Goal: Information Seeking & Learning: Learn about a topic

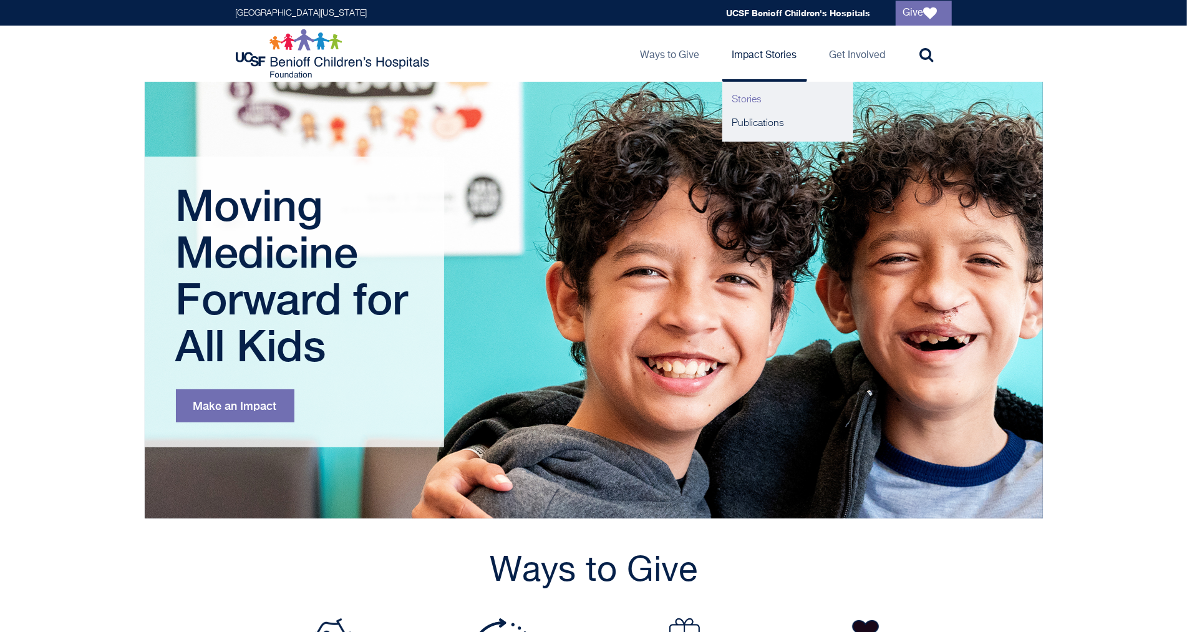
click at [752, 92] on link "Stories" at bounding box center [787, 100] width 131 height 24
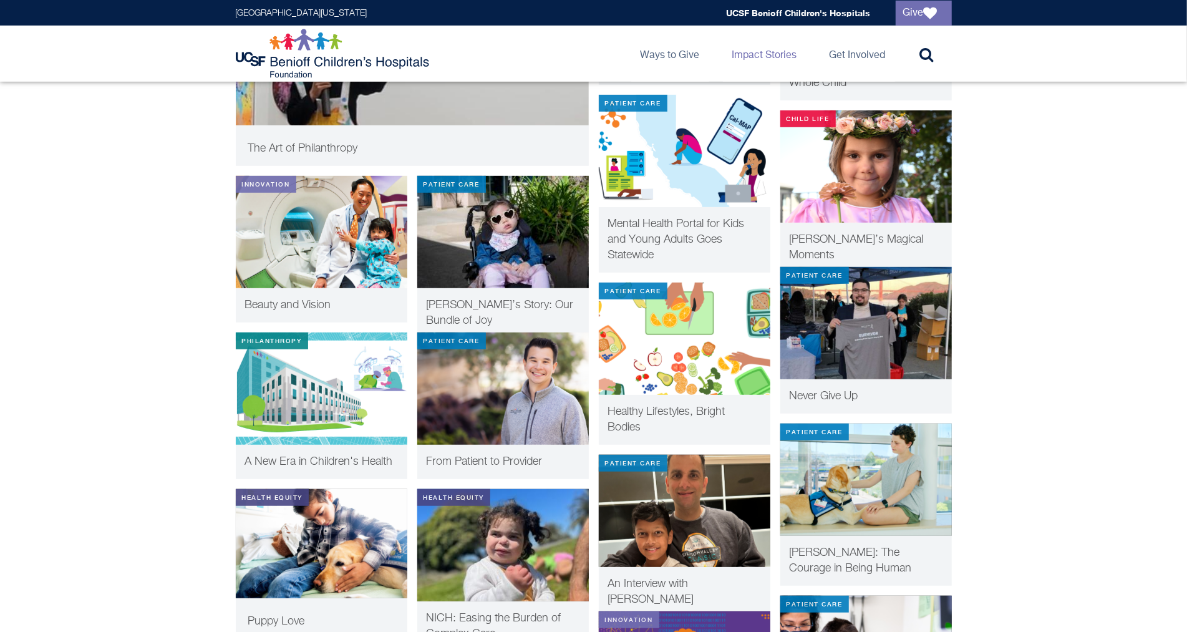
scroll to position [435, 0]
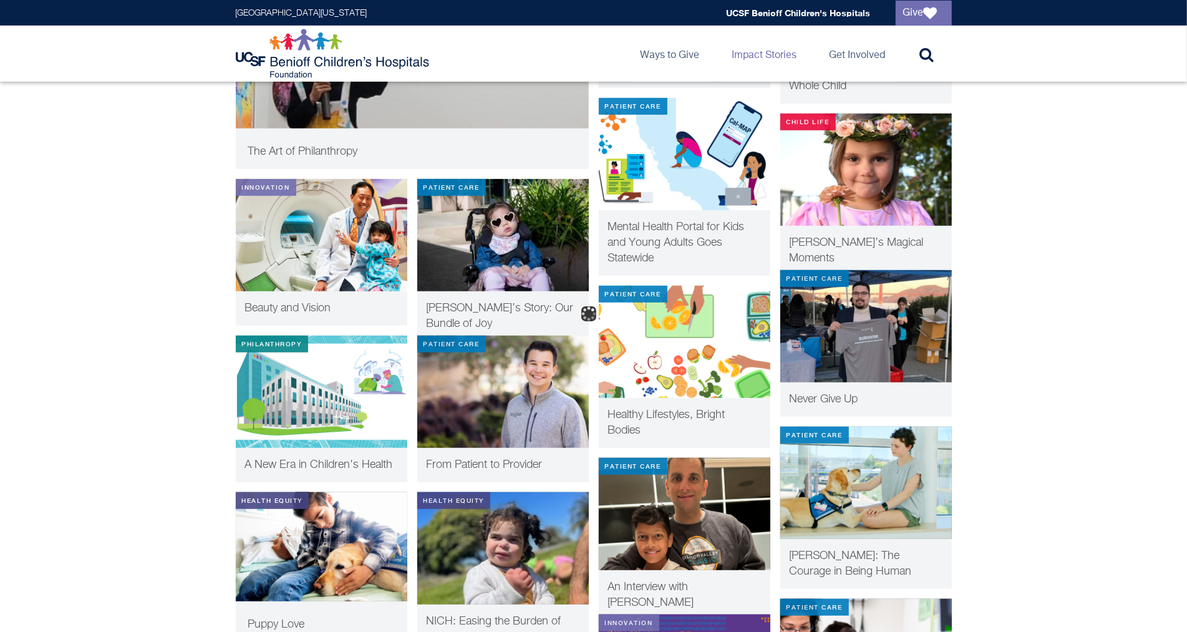
drag, startPoint x: 1189, startPoint y: 85, endPoint x: 1191, endPoint y: 145, distance: 59.9
click at [319, 261] on img at bounding box center [322, 235] width 172 height 112
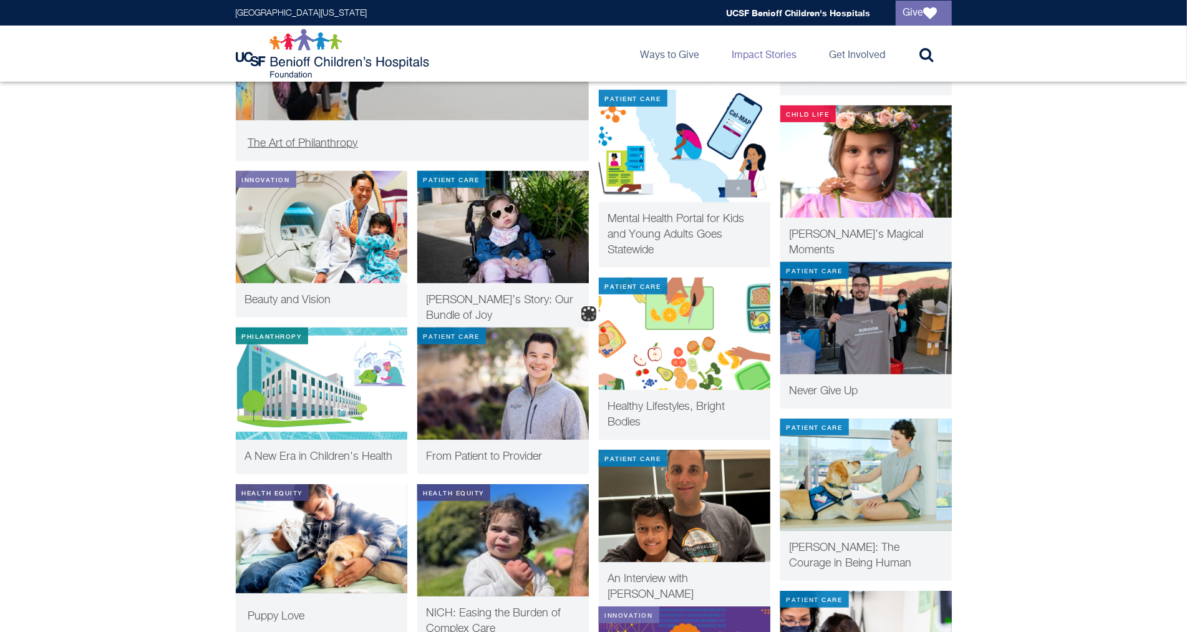
scroll to position [443, 0]
click at [526, 380] on img at bounding box center [503, 383] width 172 height 112
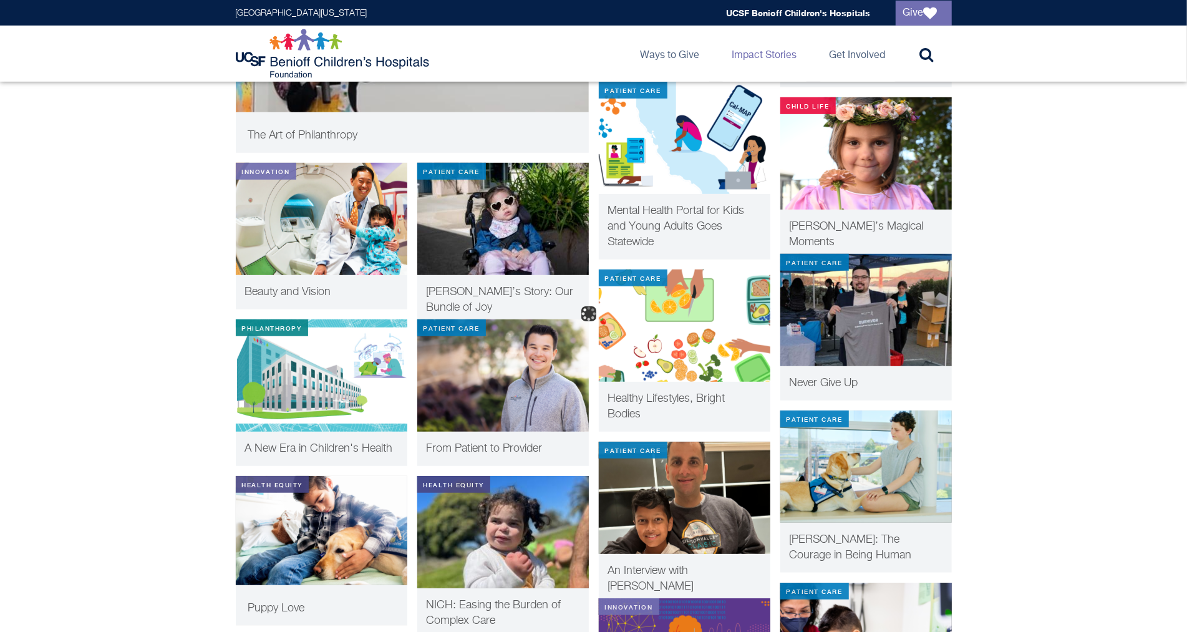
scroll to position [450, 0]
drag, startPoint x: 1150, startPoint y: 344, endPoint x: 941, endPoint y: 188, distance: 260.2
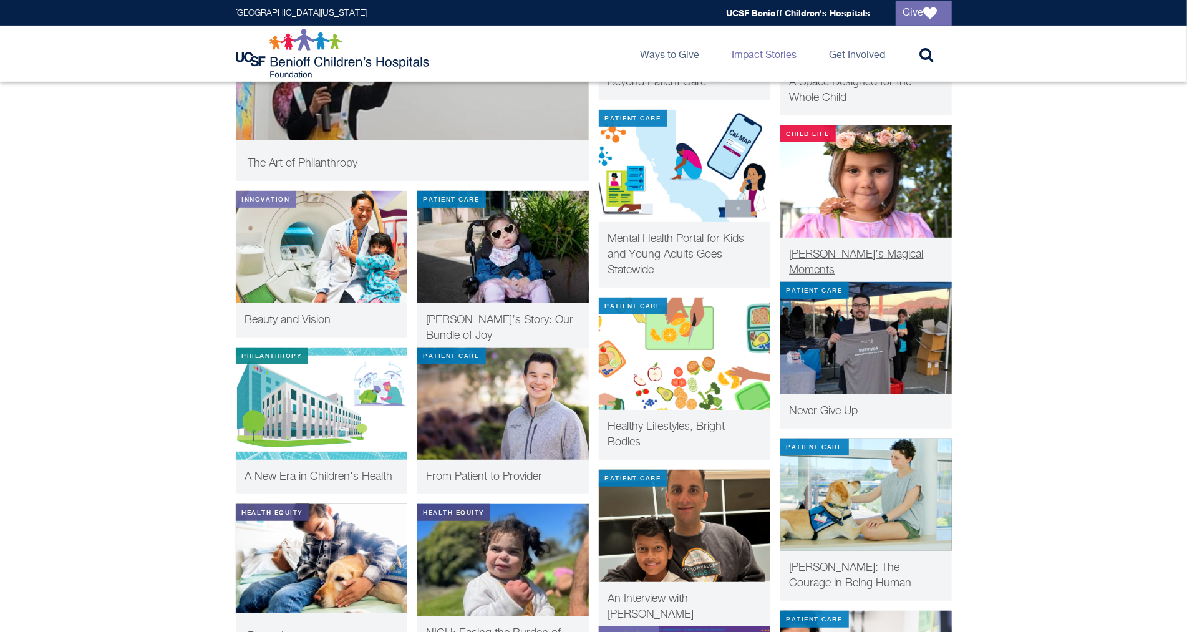
click at [893, 169] on img at bounding box center [866, 181] width 172 height 112
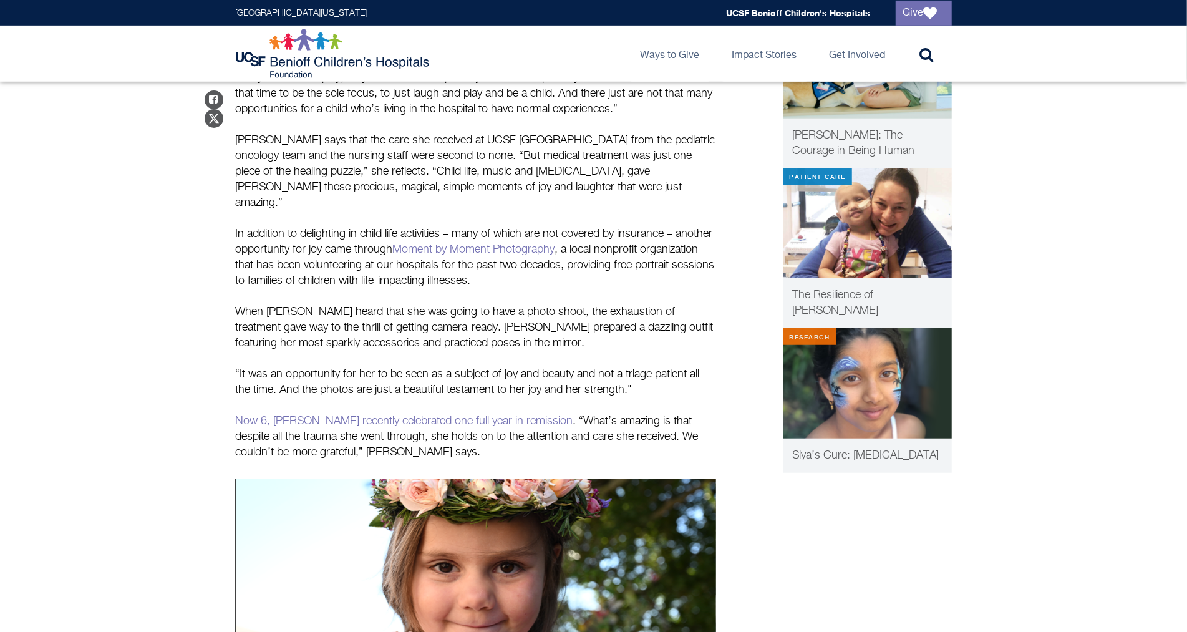
scroll to position [554, 0]
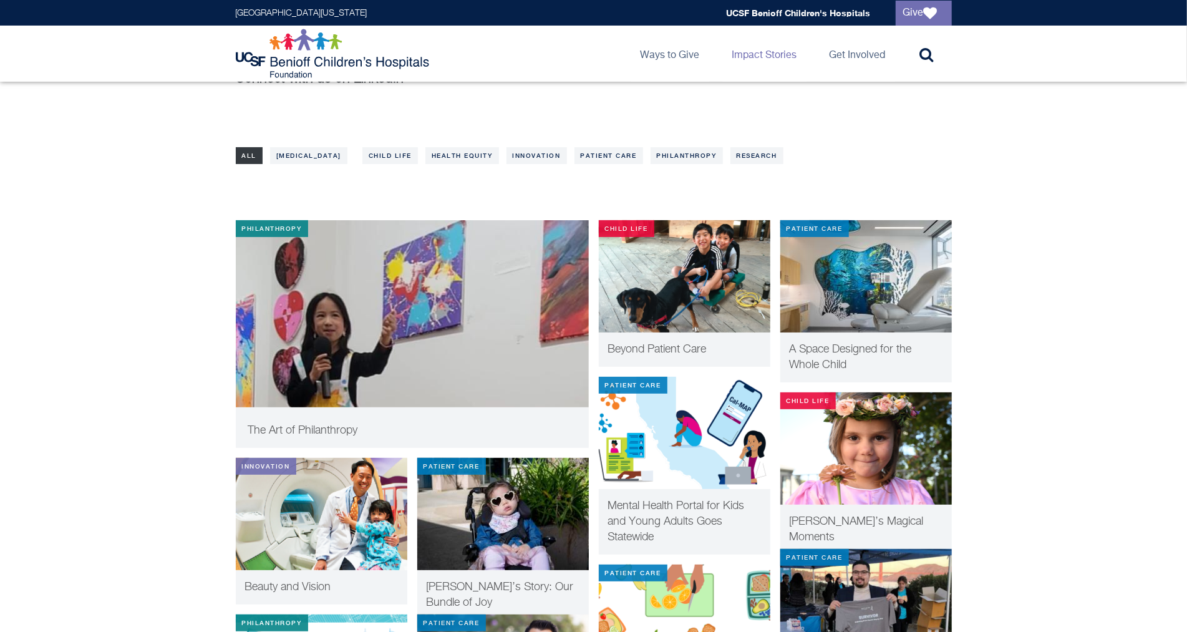
scroll to position [153, 0]
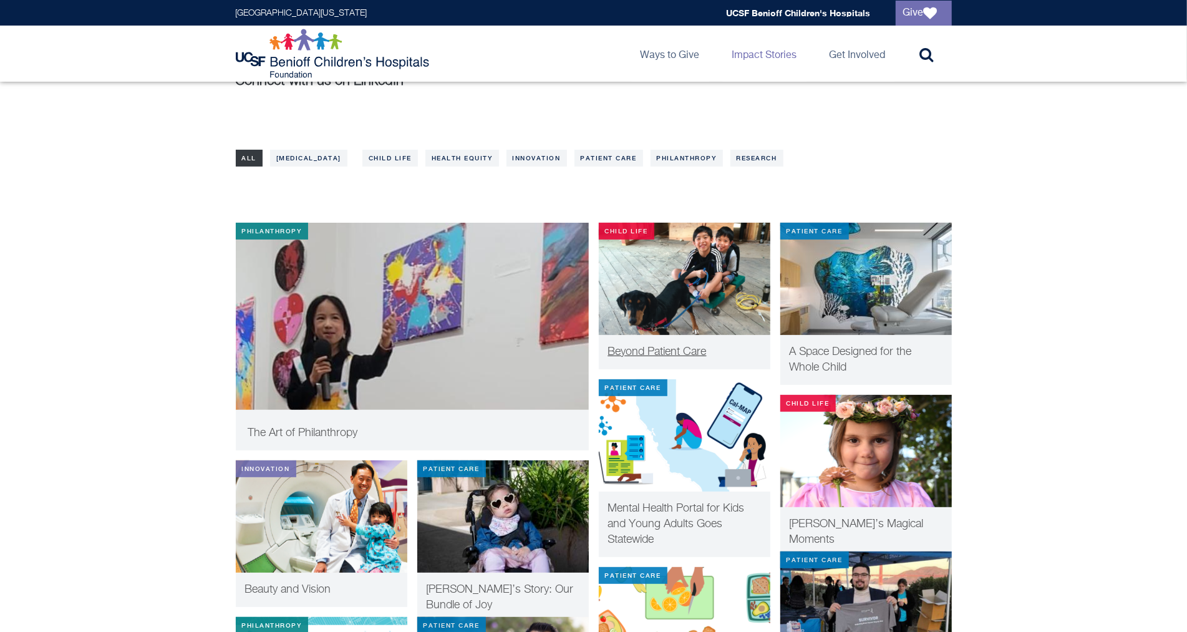
click at [712, 296] on img at bounding box center [685, 279] width 172 height 112
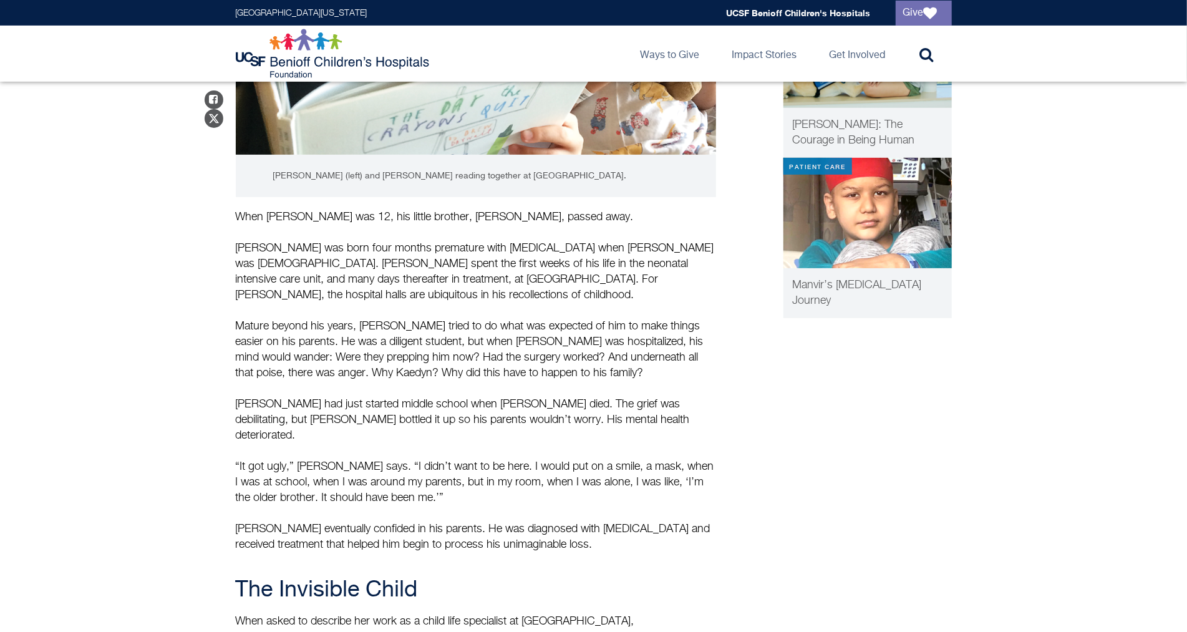
scroll to position [388, 0]
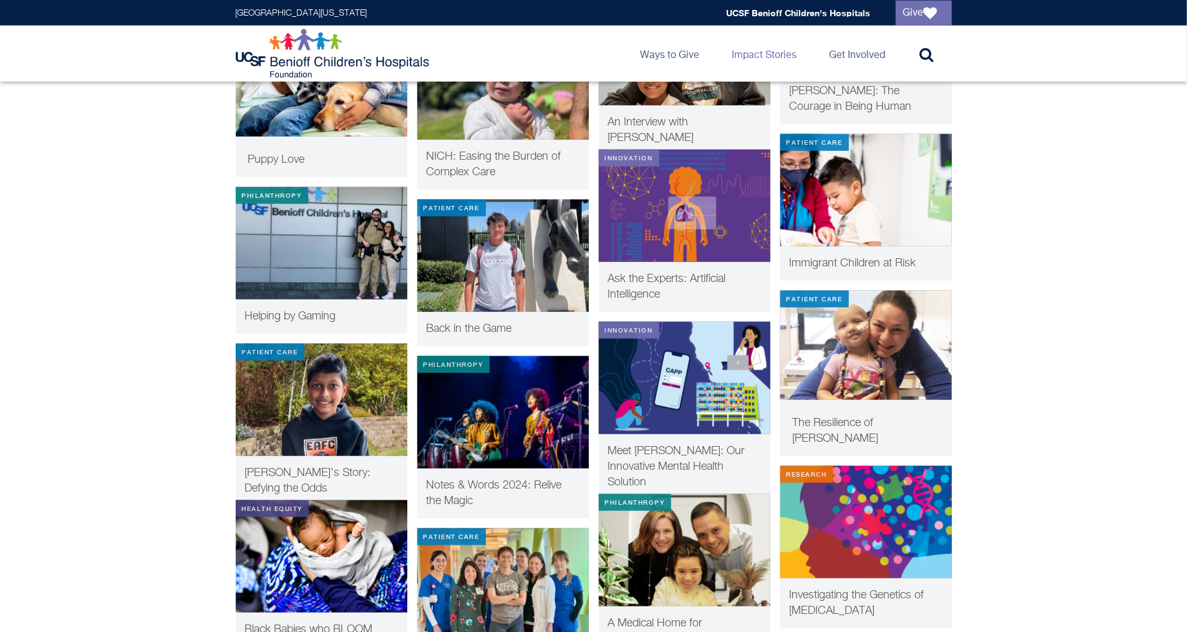
scroll to position [902, 0]
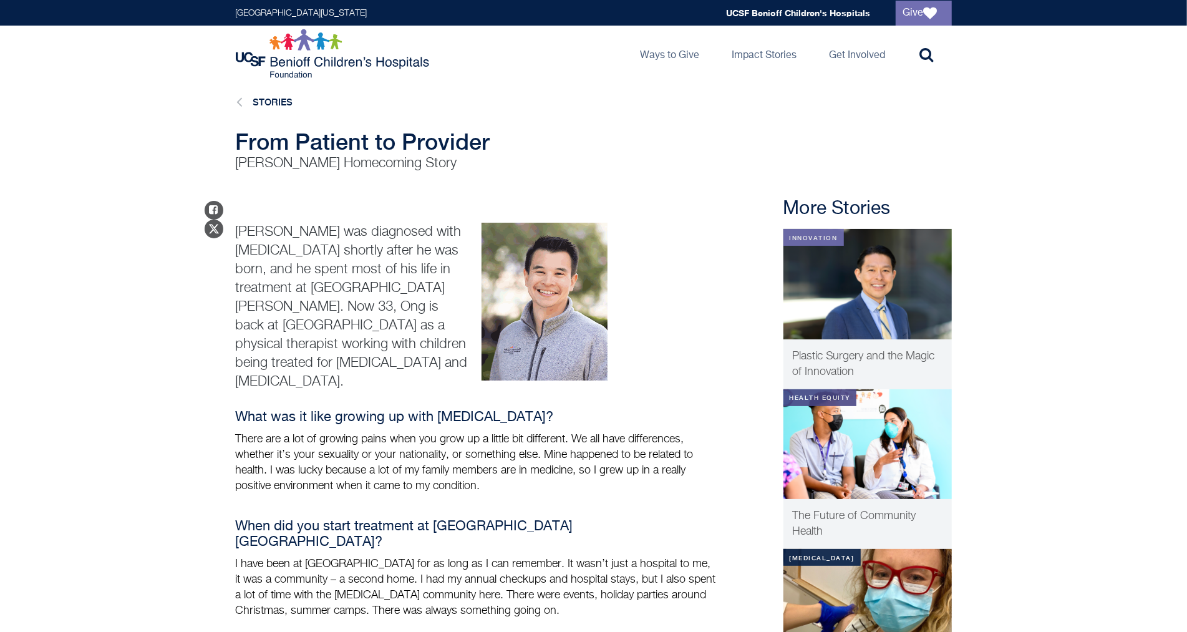
scroll to position [1, 0]
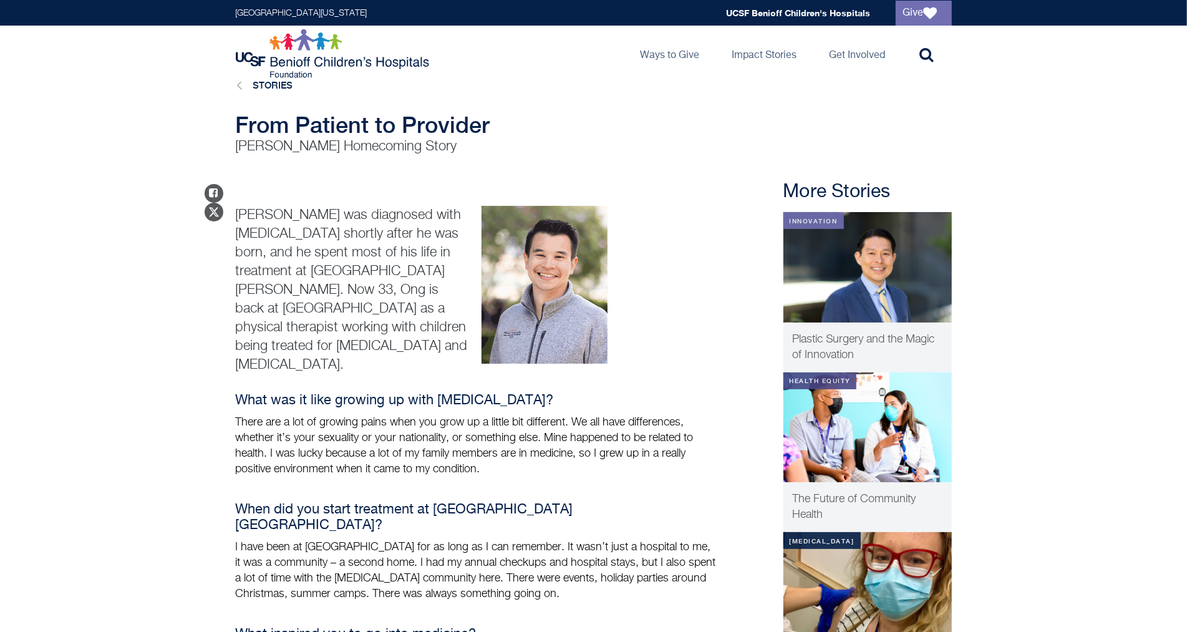
scroll to position [28, 0]
